Goal: Task Accomplishment & Management: Use online tool/utility

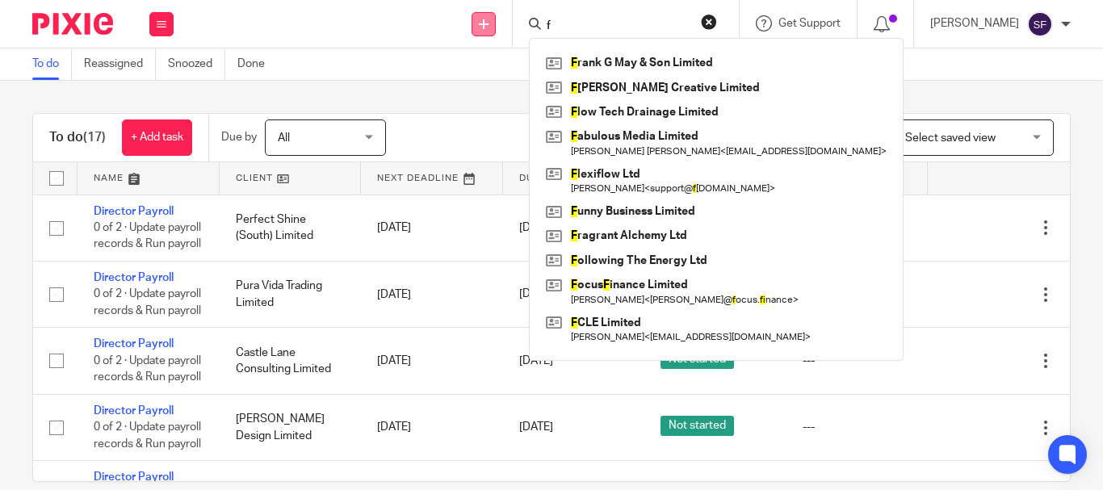
drag, startPoint x: 598, startPoint y: 23, endPoint x: 530, endPoint y: 19, distance: 67.9
click at [531, 19] on div "Send new email Create task Add client f F rank G May & Son Limited F rost Creat…" at bounding box center [647, 24] width 914 height 48
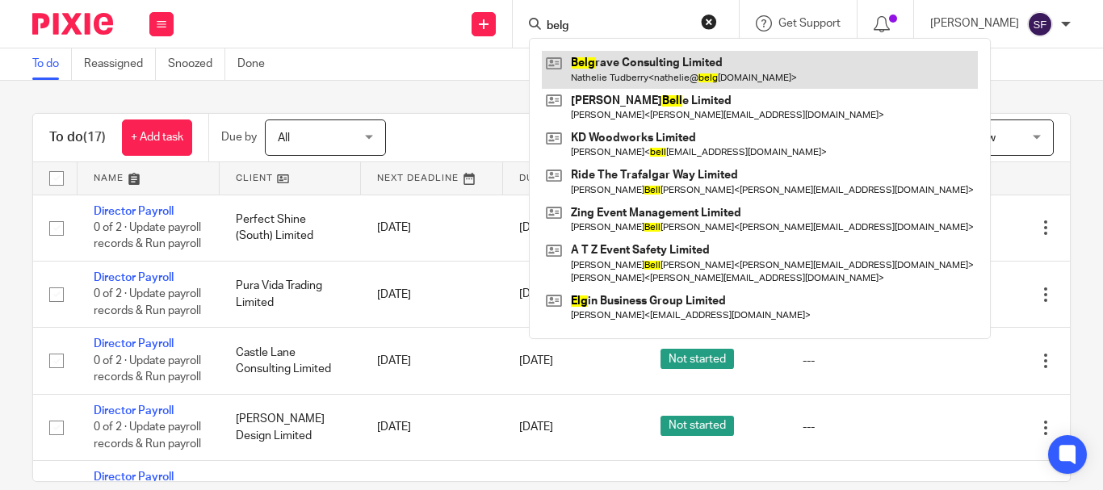
type input "belg"
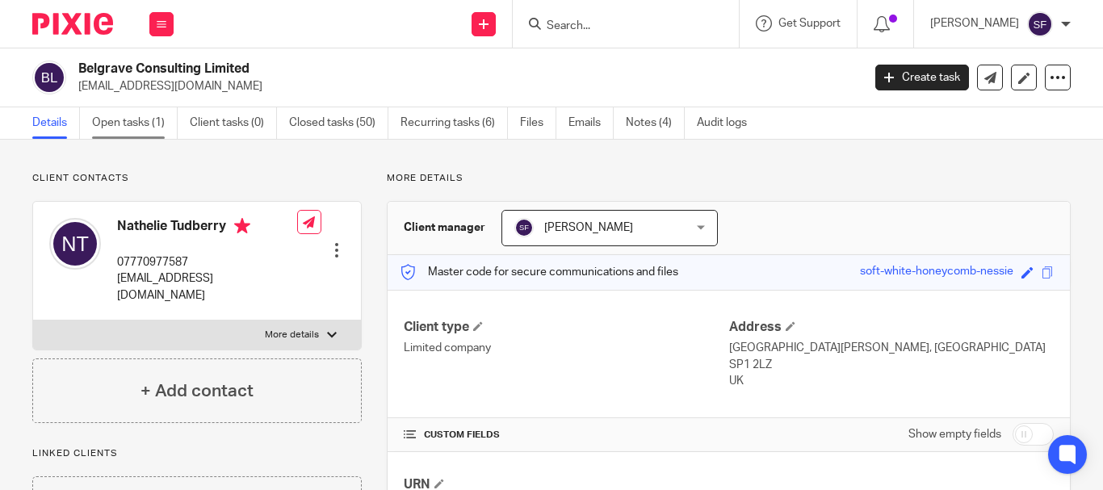
click at [144, 124] on link "Open tasks (1)" at bounding box center [135, 123] width 86 height 32
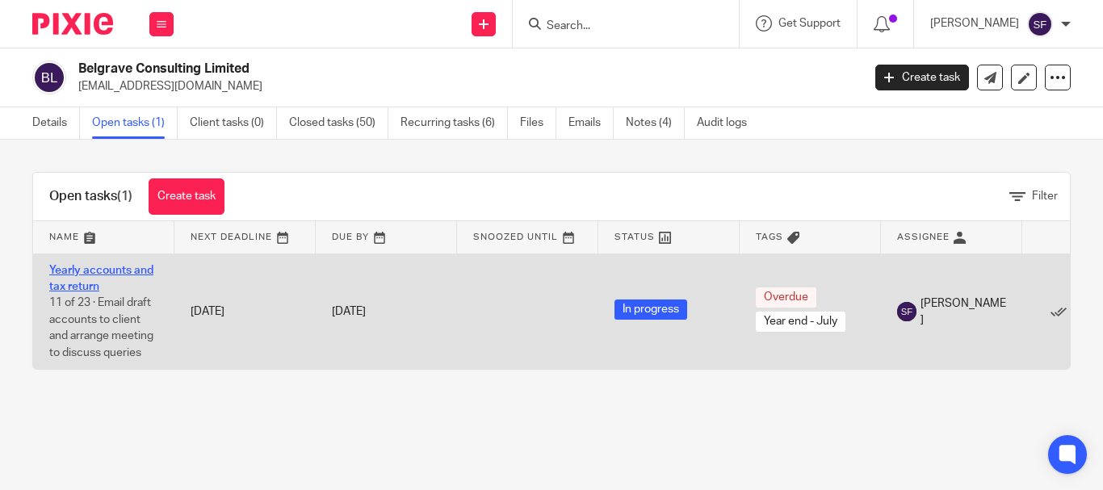
click at [86, 271] on link "Yearly accounts and tax return" at bounding box center [101, 278] width 104 height 27
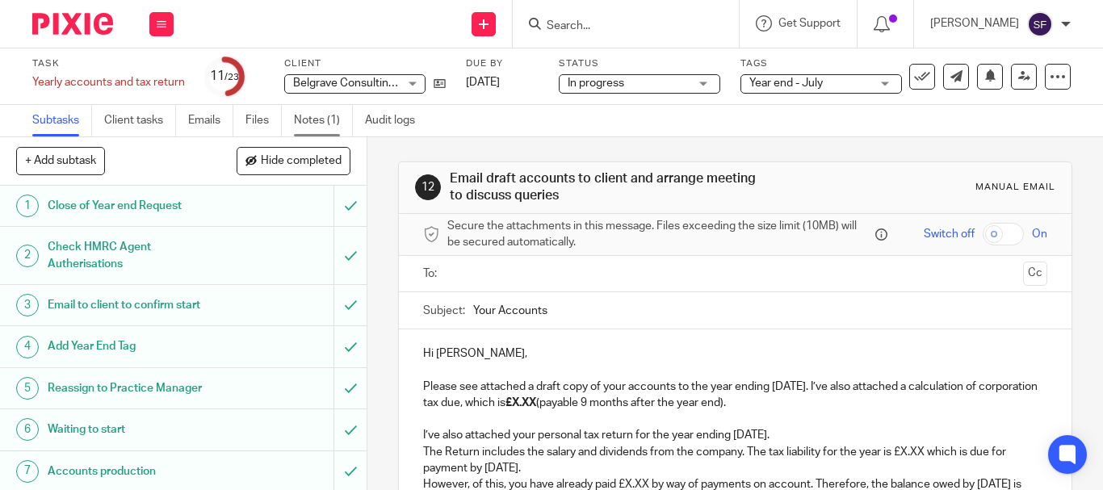
click at [317, 113] on link "Notes (1)" at bounding box center [323, 121] width 59 height 32
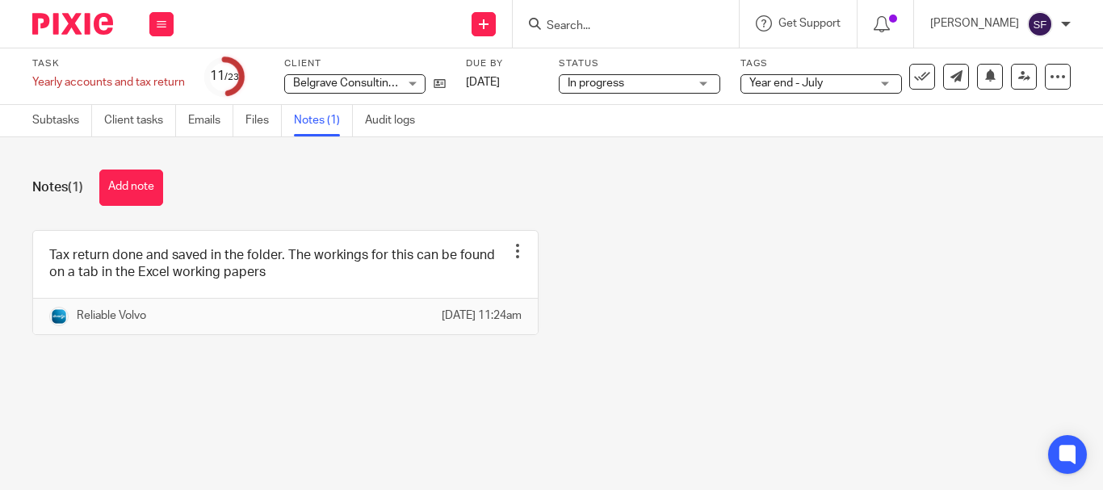
click at [637, 21] on input "Search" at bounding box center [617, 26] width 145 height 15
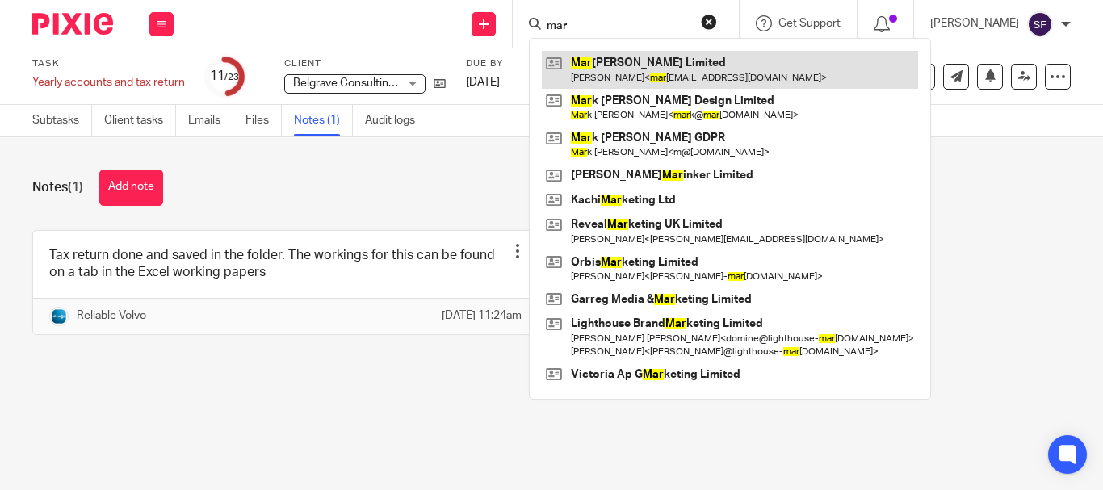
type input "mar"
click at [662, 57] on link at bounding box center [730, 69] width 376 height 37
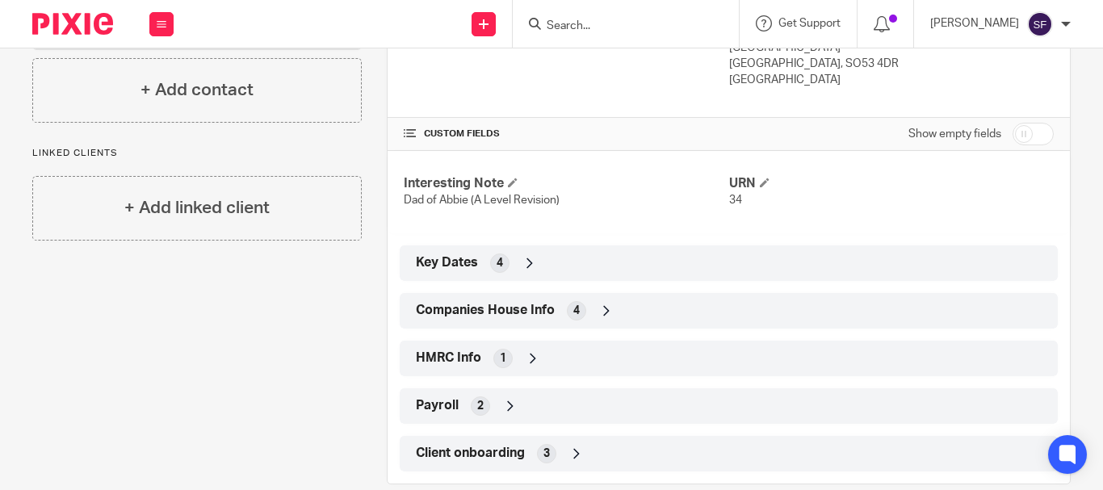
scroll to position [323, 0]
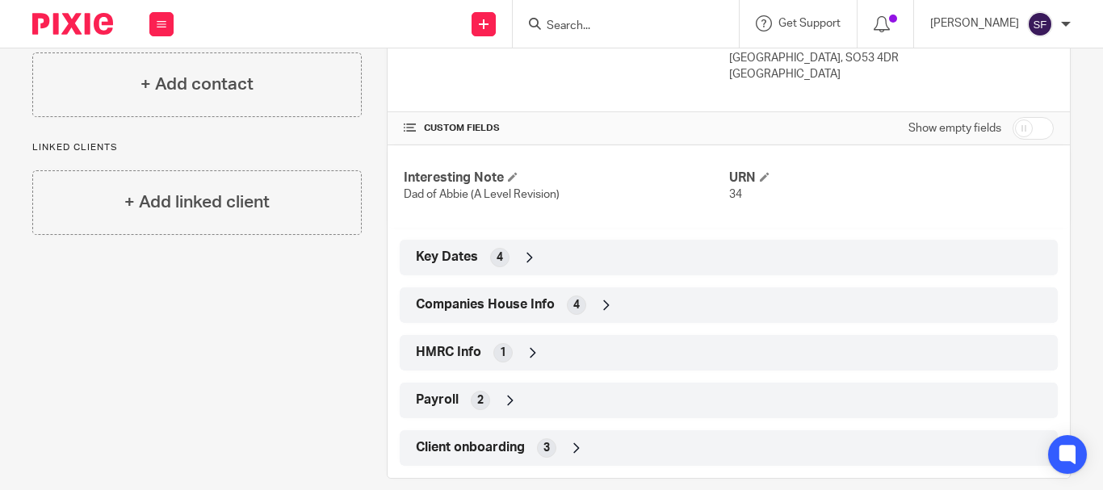
click at [588, 306] on div "Companies House Info 4" at bounding box center [729, 305] width 634 height 27
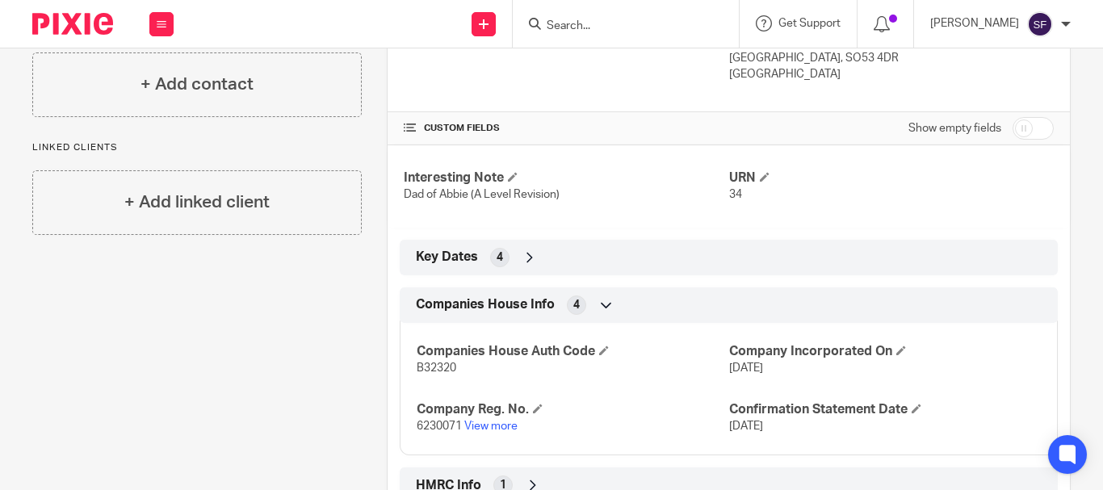
click at [485, 433] on p "6230071 View more" at bounding box center [573, 426] width 312 height 16
click at [487, 420] on p "6230071 View more" at bounding box center [573, 426] width 312 height 16
click at [489, 425] on link "View more" at bounding box center [490, 426] width 53 height 11
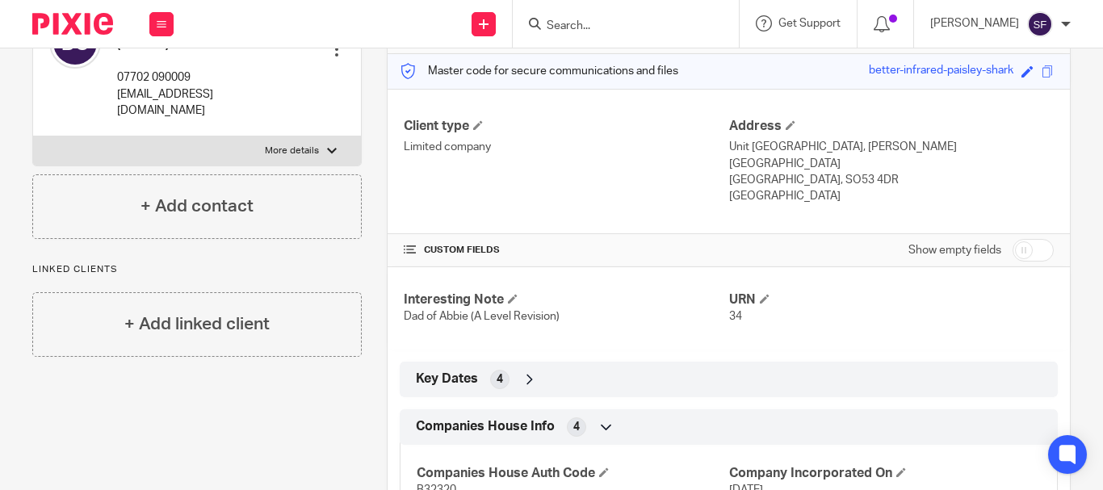
scroll to position [0, 0]
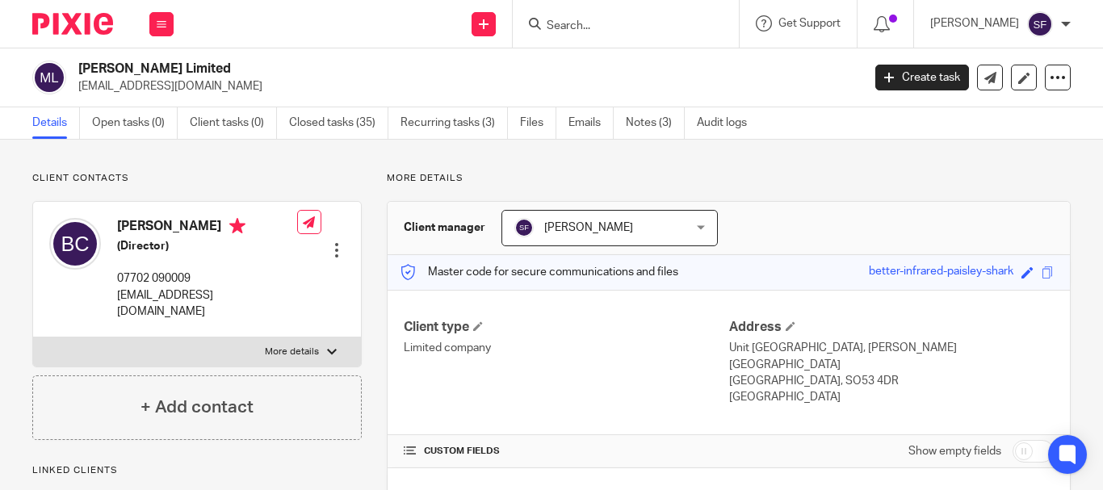
click at [667, 24] on input "Search" at bounding box center [617, 26] width 145 height 15
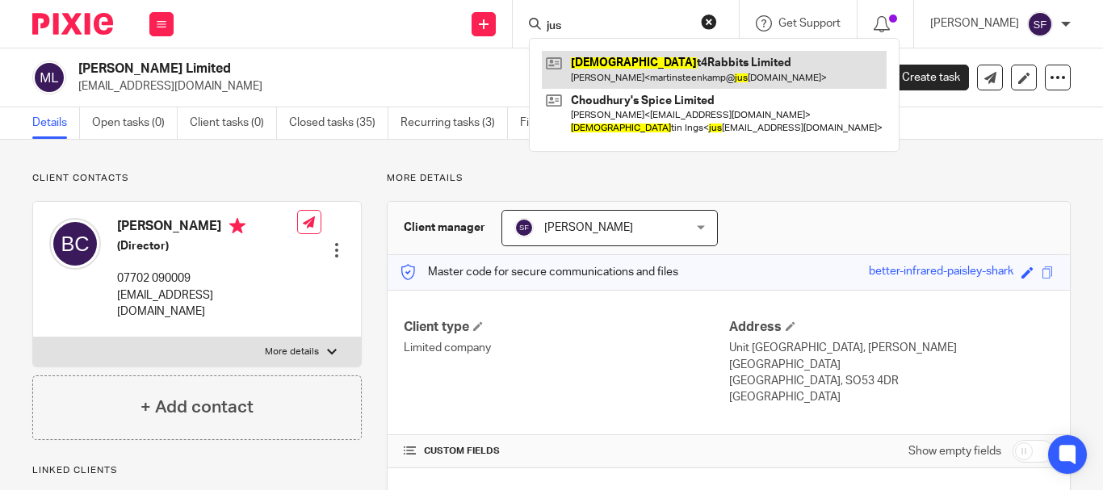
type input "jus"
click at [700, 74] on link at bounding box center [714, 69] width 345 height 37
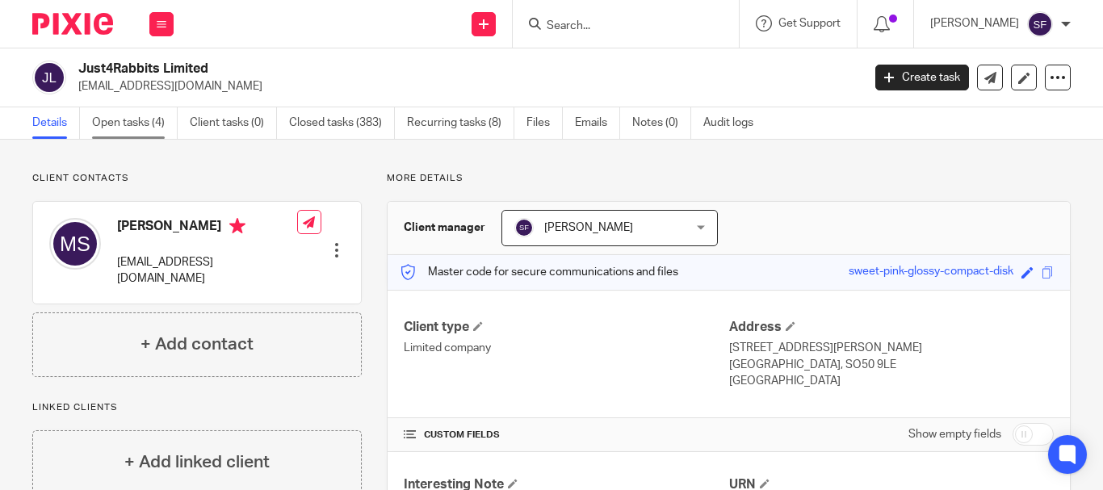
click at [145, 137] on link "Open tasks (4)" at bounding box center [135, 123] width 86 height 32
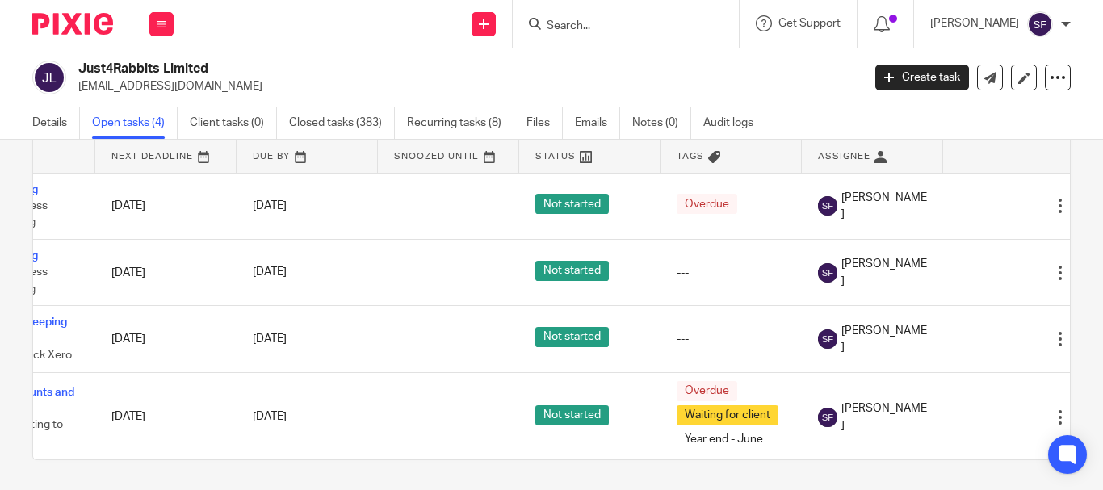
scroll to position [0, 130]
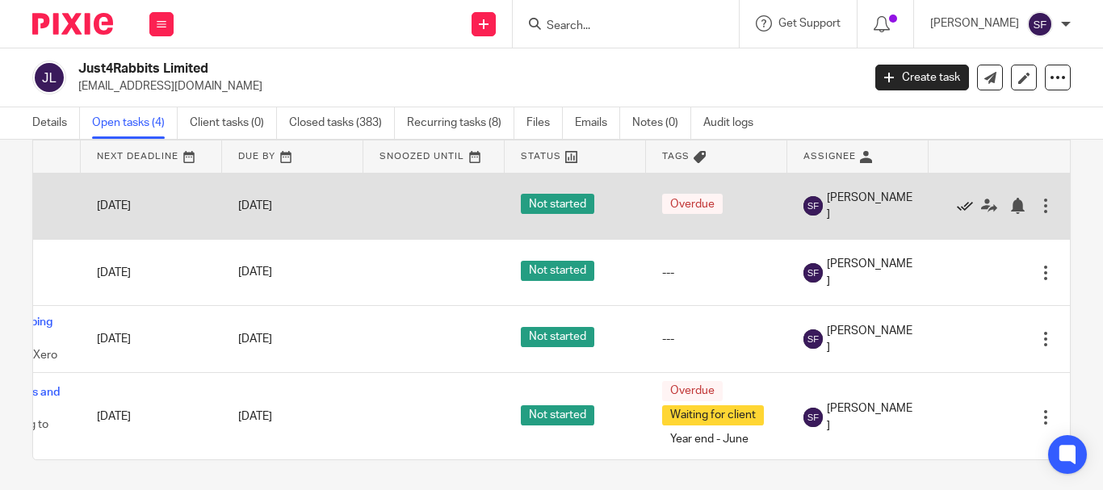
click at [957, 199] on icon at bounding box center [965, 206] width 16 height 16
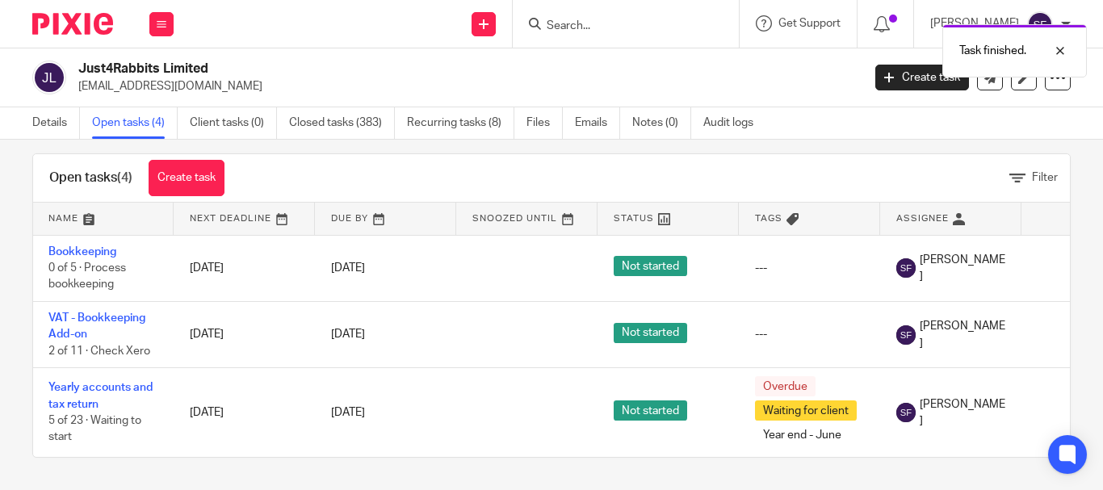
scroll to position [0, 0]
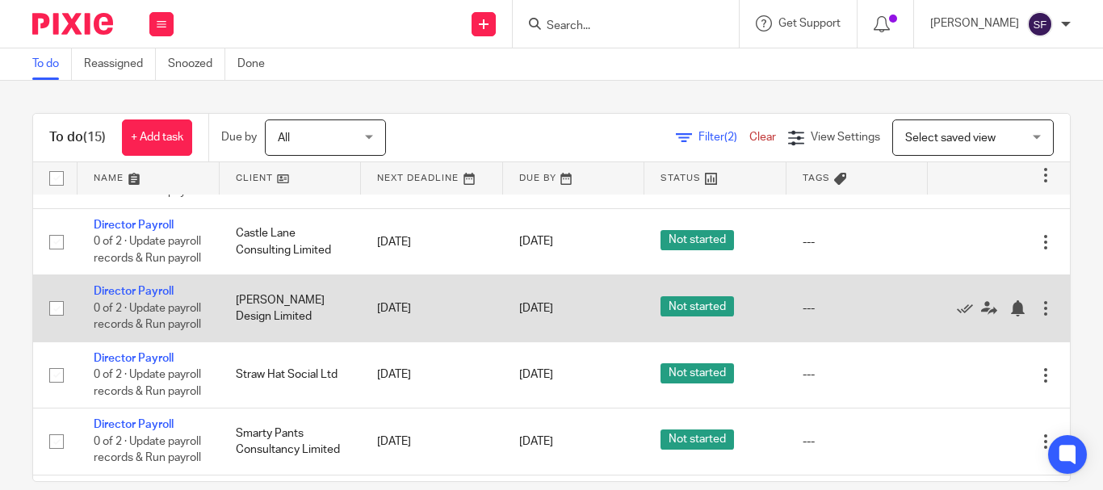
scroll to position [81, 0]
